Goal: Check status

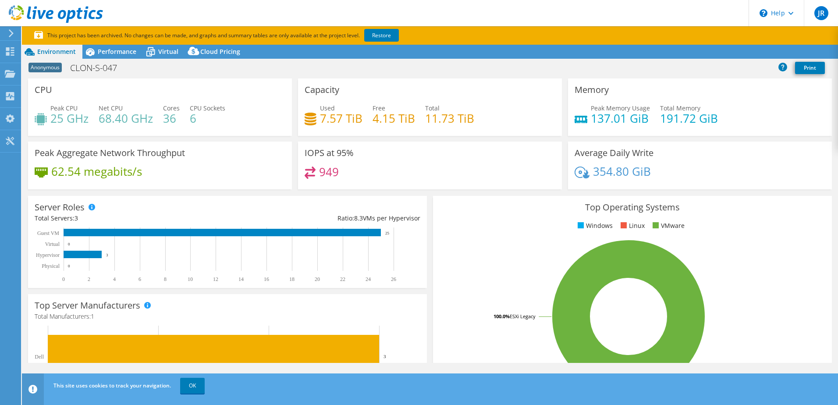
select select "EUFrankfurt"
select select "USD"
click at [719, 53] on link "Share" at bounding box center [728, 52] width 36 height 14
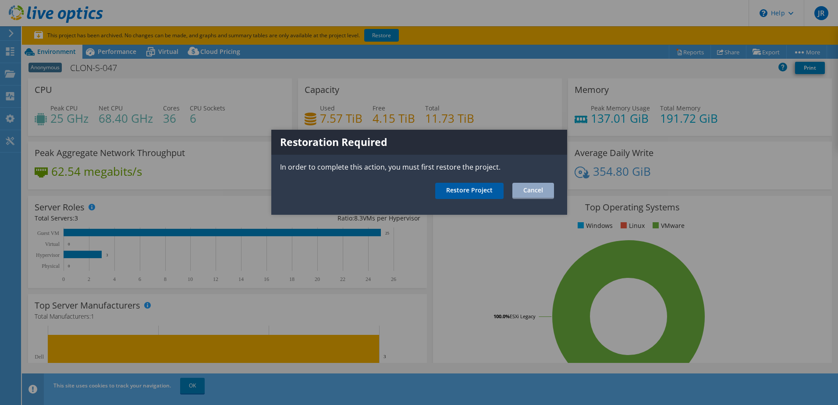
click at [461, 196] on link "Restore Project" at bounding box center [469, 191] width 68 height 16
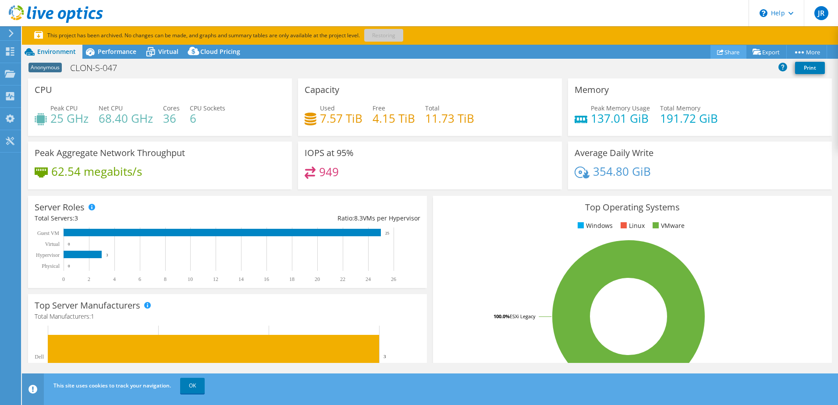
click at [722, 55] on link "Share" at bounding box center [728, 52] width 36 height 14
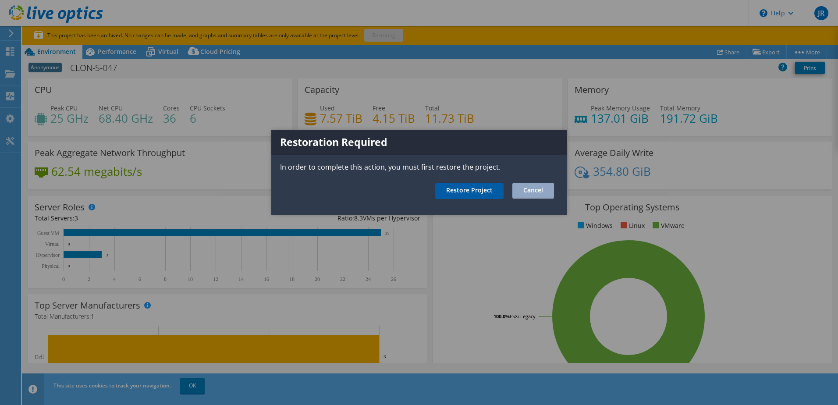
click at [467, 187] on link "Restore Project" at bounding box center [469, 191] width 68 height 16
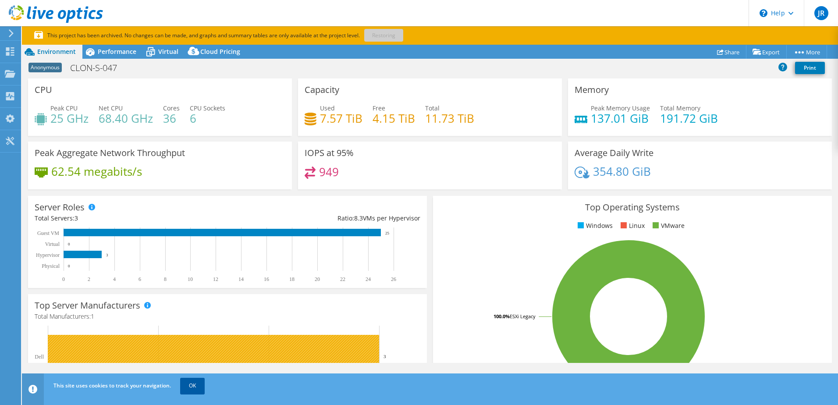
click at [188, 390] on link "OK" at bounding box center [192, 386] width 25 height 16
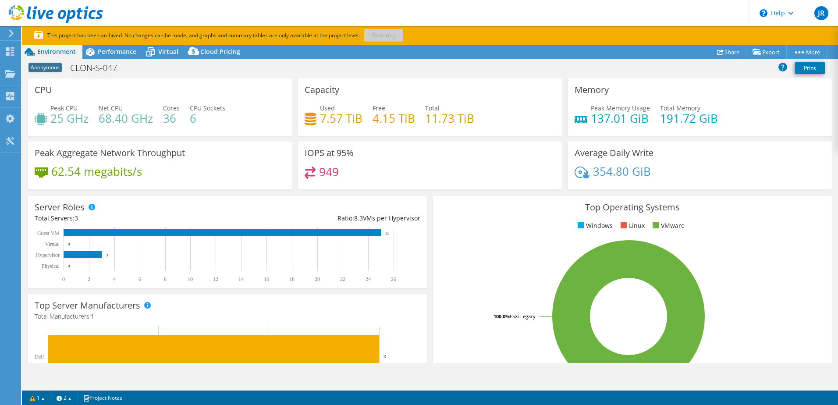
drag, startPoint x: 773, startPoint y: 191, endPoint x: 757, endPoint y: 191, distance: 16.2
click at [773, 191] on div "Average Daily Write 354.80 GiB" at bounding box center [700, 168] width 270 height 53
click at [723, 54] on link "Share" at bounding box center [728, 52] width 36 height 14
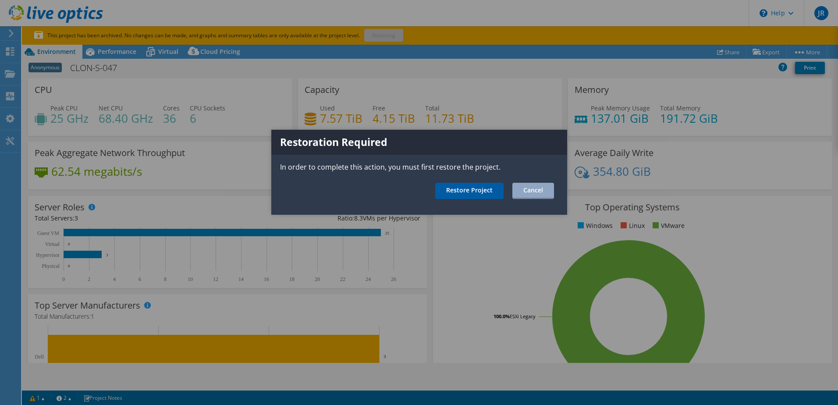
click at [456, 192] on link "Restore Project" at bounding box center [469, 191] width 68 height 16
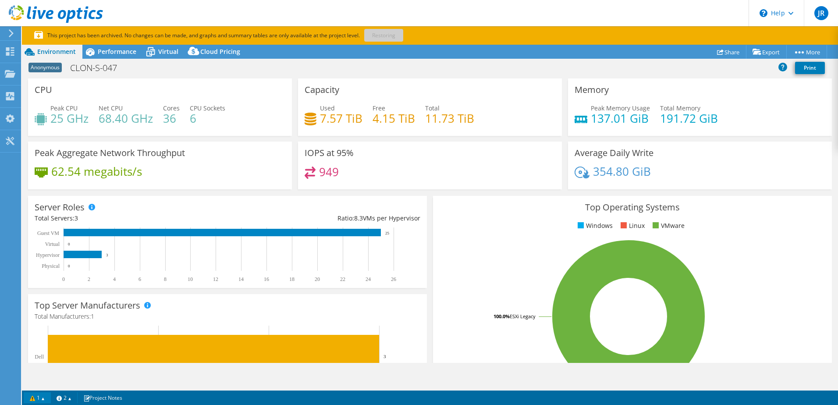
click at [32, 400] on link "1" at bounding box center [37, 397] width 27 height 11
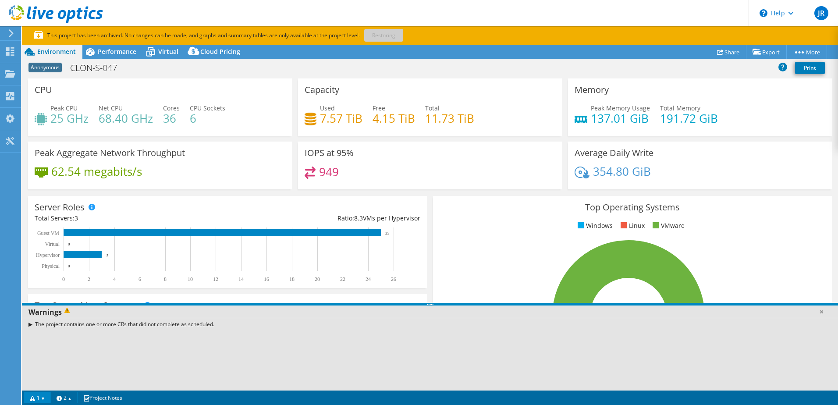
click at [32, 400] on link "1" at bounding box center [37, 397] width 27 height 11
click at [29, 323] on div "The project contains one or more CRs that did not complete as scheduled." at bounding box center [430, 324] width 816 height 13
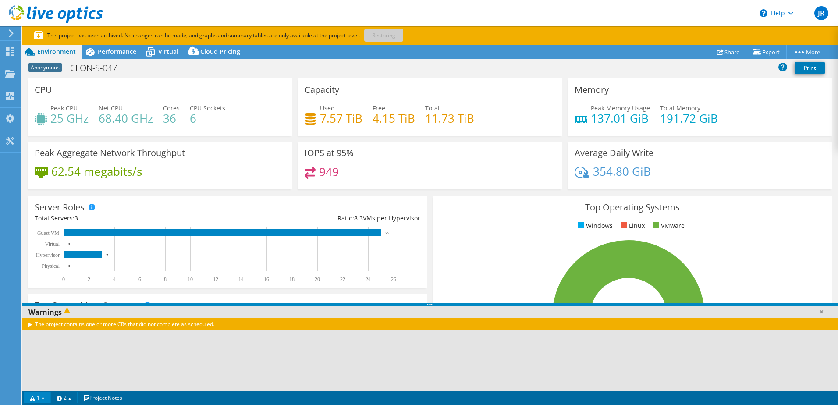
click at [31, 324] on div "The project contains one or more CRs that did not complete as scheduled." at bounding box center [430, 324] width 816 height 13
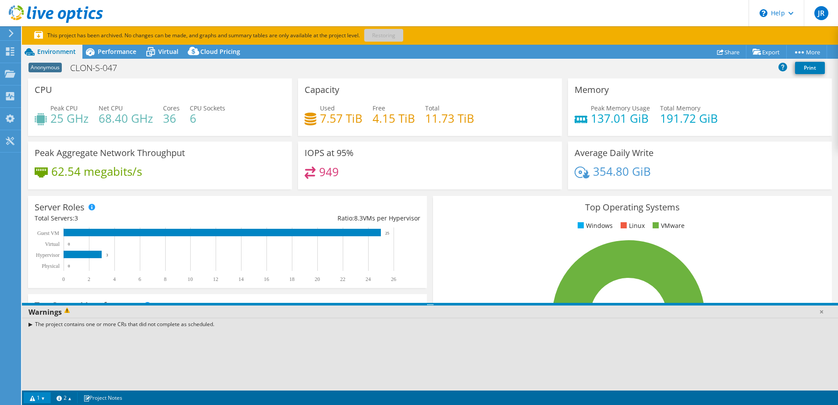
click at [31, 324] on div "The project contains one or more CRs that did not complete as scheduled." at bounding box center [430, 324] width 816 height 13
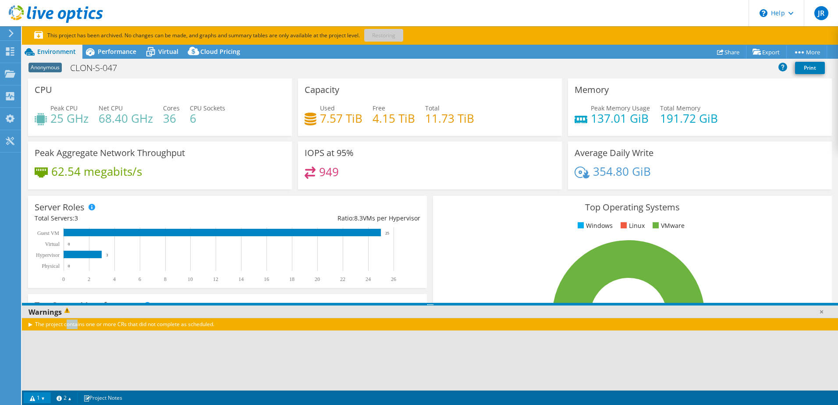
click at [31, 324] on div "The project contains one or more CRs that did not complete as scheduled." at bounding box center [430, 324] width 816 height 13
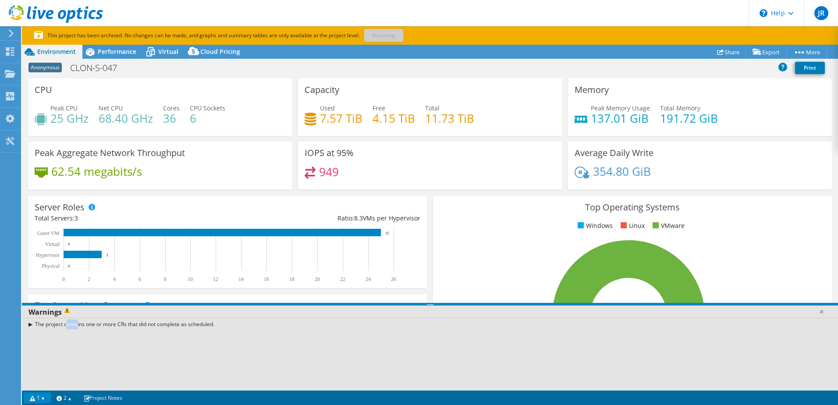
drag, startPoint x: 31, startPoint y: 324, endPoint x: 46, endPoint y: 394, distance: 71.6
click at [46, 394] on link "1" at bounding box center [37, 397] width 27 height 11
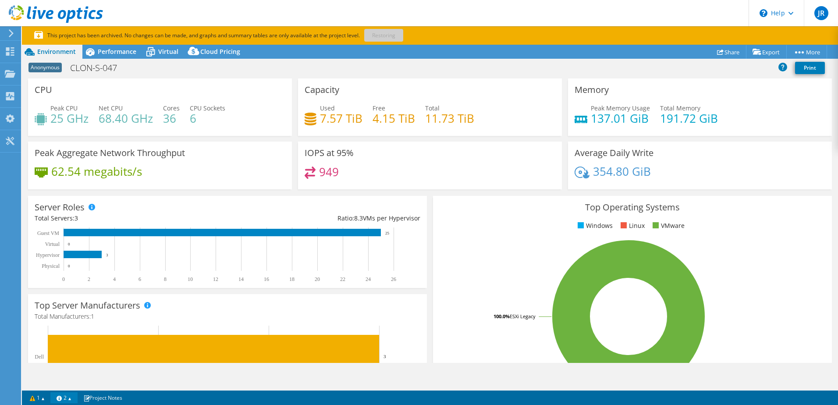
click at [64, 400] on link "2" at bounding box center [63, 397] width 27 height 11
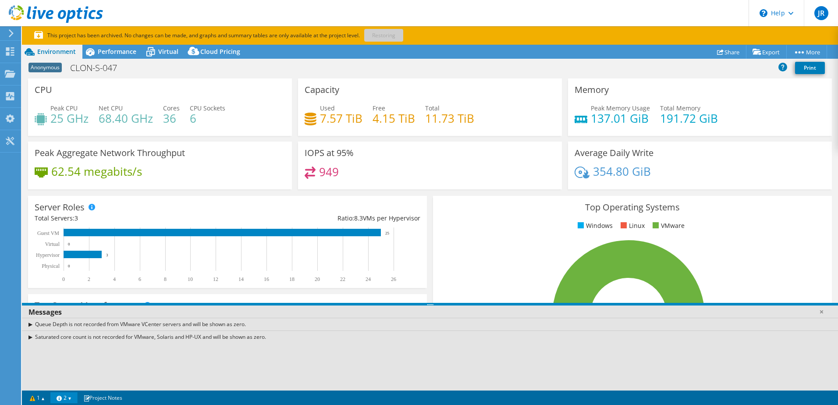
click at [64, 400] on link "2" at bounding box center [63, 397] width 27 height 11
